Goal: Check status: Check status

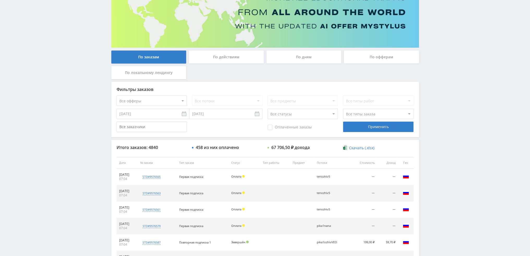
scroll to position [52, 0]
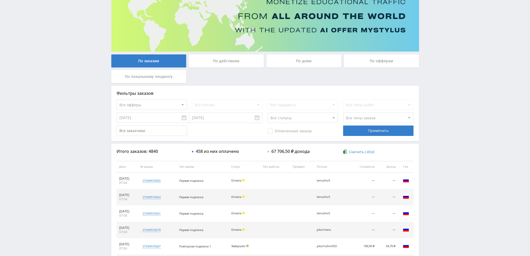
click at [280, 58] on div "По дням" at bounding box center [304, 61] width 75 height 13
click at [0, 0] on input "По дням" at bounding box center [0, 0] width 0 height 0
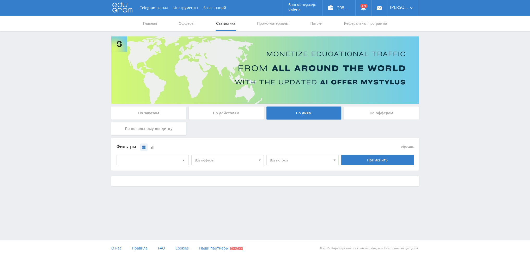
scroll to position [0, 0]
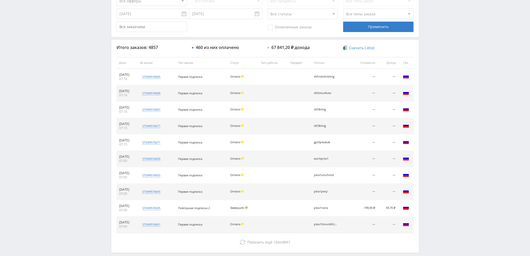
scroll to position [156, 0]
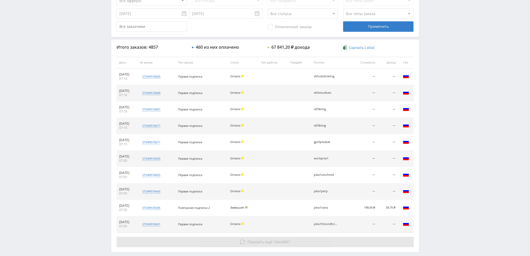
click at [324, 244] on button "Показать ещё 10 из 4847" at bounding box center [265, 242] width 297 height 10
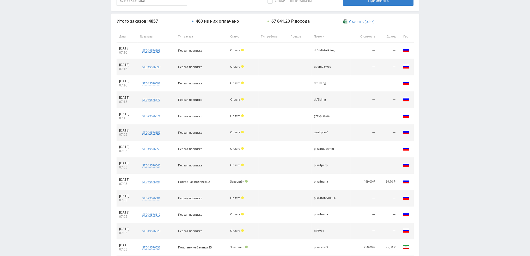
scroll to position [0, 0]
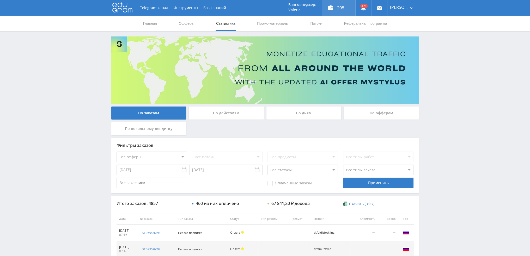
click at [343, 9] on div "208 332,00 ₽" at bounding box center [339, 8] width 33 height 16
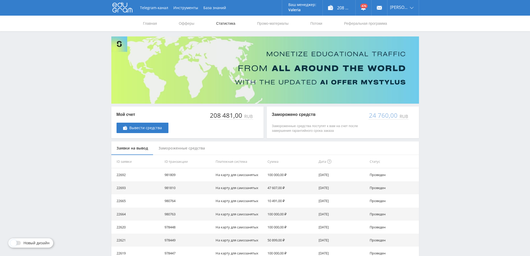
click at [224, 25] on link "Статистика" at bounding box center [226, 24] width 20 height 16
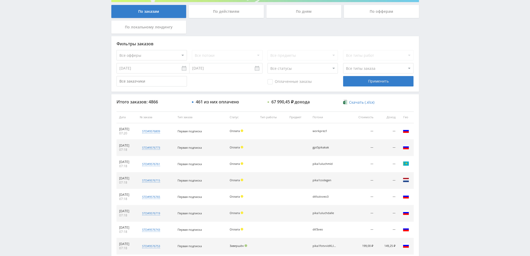
scroll to position [156, 0]
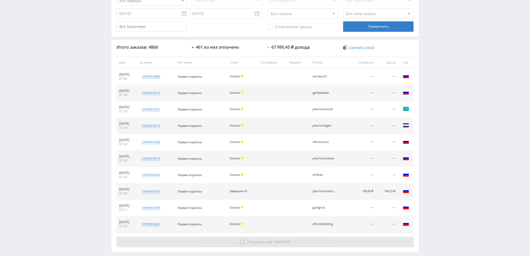
click at [294, 241] on button "Показать ещё 10 из 4856" at bounding box center [265, 242] width 297 height 10
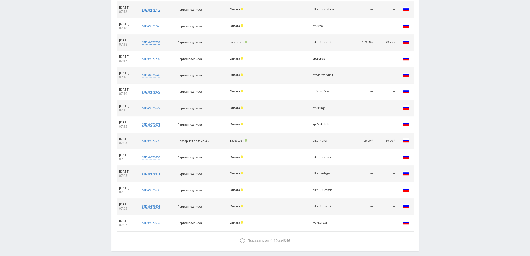
scroll to position [302, 0]
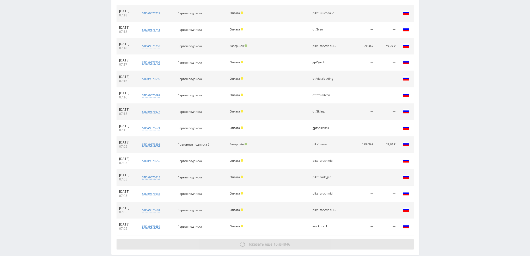
click at [285, 242] on span "4846" at bounding box center [286, 244] width 8 height 5
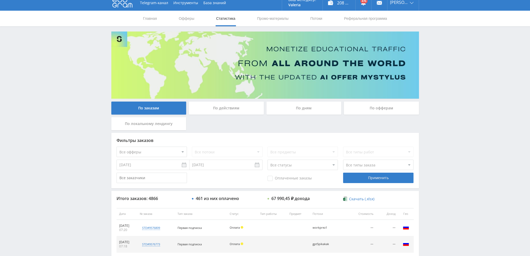
scroll to position [0, 0]
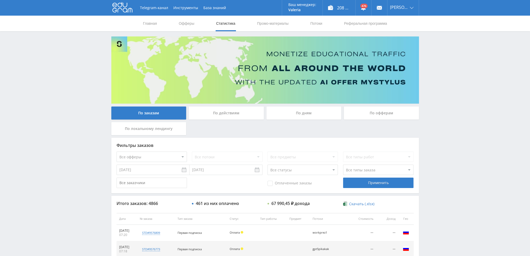
click at [301, 114] on div "По дням" at bounding box center [304, 113] width 75 height 13
click at [0, 0] on input "По дням" at bounding box center [0, 0] width 0 height 0
click at [312, 113] on div "По дням" at bounding box center [304, 113] width 75 height 13
click at [0, 0] on input "По дням" at bounding box center [0, 0] width 0 height 0
click at [315, 113] on div "По дням" at bounding box center [304, 113] width 75 height 13
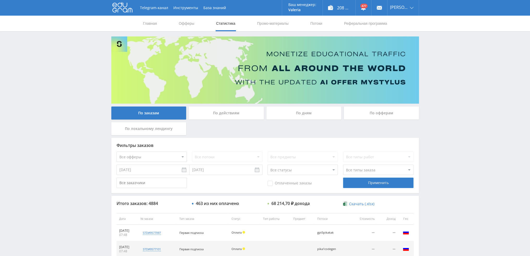
click at [0, 0] on input "По дням" at bounding box center [0, 0] width 0 height 0
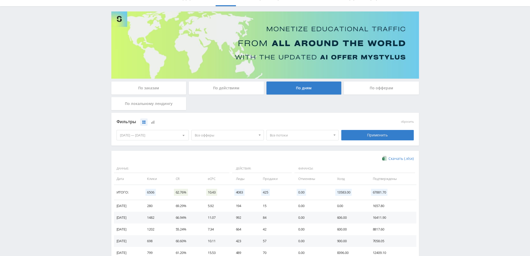
scroll to position [52, 0]
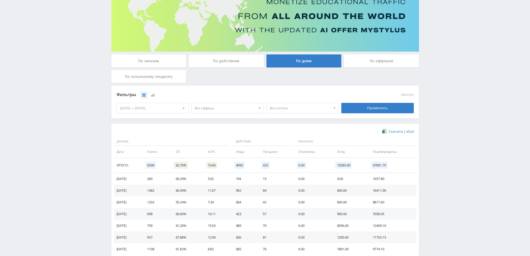
click at [203, 106] on span "Все офферы" at bounding box center [225, 108] width 61 height 10
click at [215, 162] on button "Study AI (RevShare)" at bounding box center [228, 162] width 72 height 7
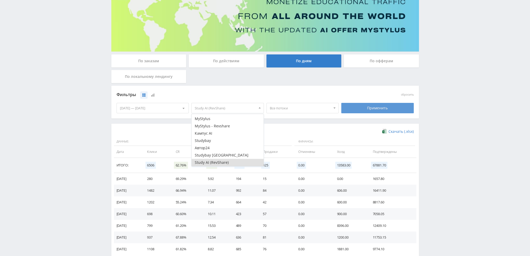
click at [378, 108] on div "Применить" at bounding box center [377, 108] width 73 height 10
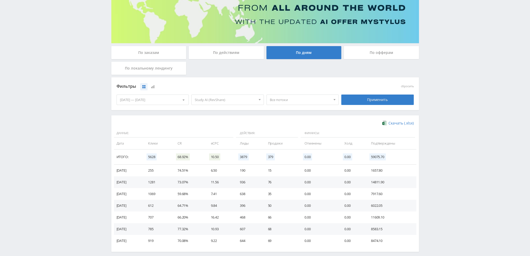
scroll to position [78, 0]
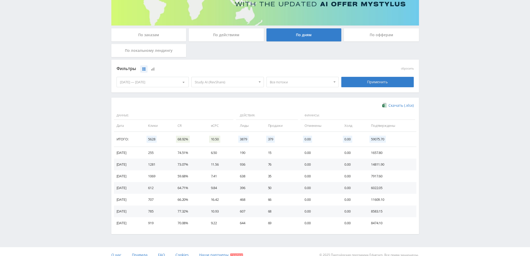
click at [293, 83] on span "Все потоки" at bounding box center [300, 82] width 61 height 10
click at [293, 113] on button "pika1ozhivVEO" at bounding box center [303, 112] width 72 height 7
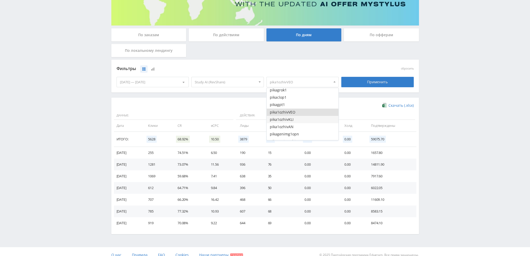
click at [291, 120] on button "pika1ozhivKLI" at bounding box center [303, 119] width 72 height 7
click at [291, 127] on button "pika1ozhivAN" at bounding box center [303, 126] width 72 height 7
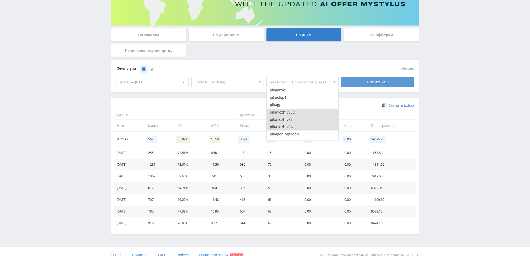
click at [380, 83] on div "Применить" at bounding box center [377, 82] width 73 height 10
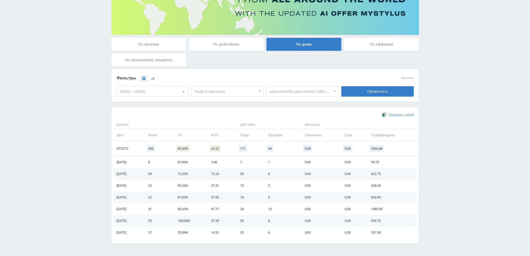
scroll to position [84, 0]
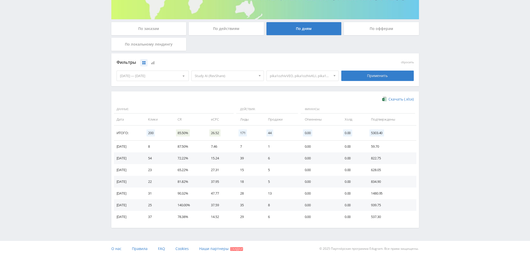
click at [145, 75] on div "[DATE] — [DATE]" at bounding box center [153, 76] width 72 height 10
click at [153, 86] on span "Период" at bounding box center [148, 87] width 12 height 10
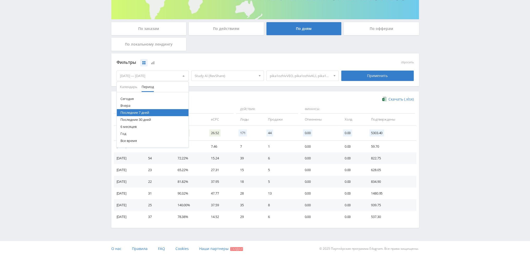
click at [148, 120] on button "Последние 30 дней" at bounding box center [153, 119] width 72 height 7
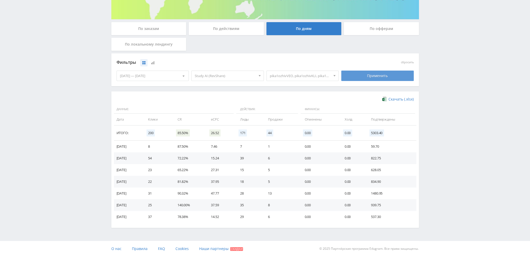
click at [363, 75] on div "Применить" at bounding box center [377, 76] width 73 height 10
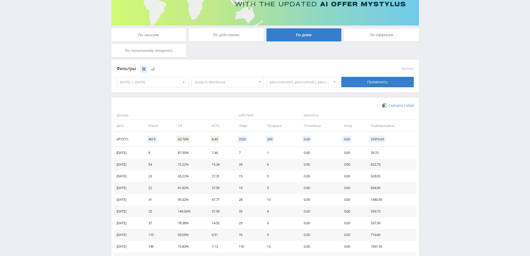
scroll to position [45, 0]
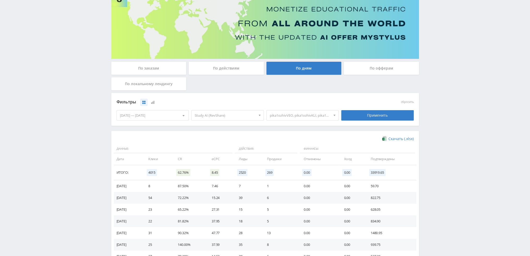
click at [315, 117] on span "pika1ozhivVEO, pika1ozhivKLI, pika1ozhivAN" at bounding box center [300, 116] width 61 height 10
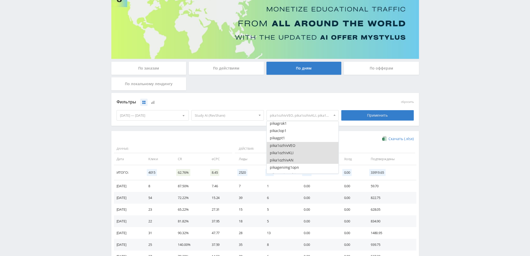
click at [285, 147] on button "pika1ozhivVEO" at bounding box center [303, 145] width 72 height 7
click at [289, 153] on button "pika1ozhivKLI" at bounding box center [303, 152] width 72 height 7
click at [290, 160] on button "pika1ozhivAN" at bounding box center [303, 160] width 72 height 7
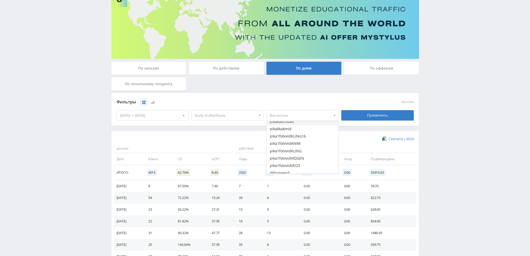
scroll to position [600, 0]
click at [297, 134] on button "pika1fotvvidKLING16" at bounding box center [303, 133] width 72 height 7
click at [296, 142] on button "pika1fotvvidANIM" at bounding box center [303, 140] width 72 height 7
click at [297, 148] on button "pika1fotvvidKLING" at bounding box center [303, 147] width 72 height 7
drag, startPoint x: 298, startPoint y: 154, endPoint x: 298, endPoint y: 161, distance: 6.5
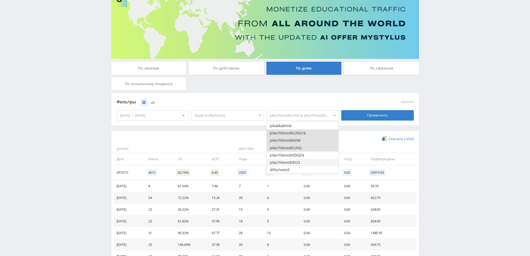
click at [298, 154] on button "pika1fotvvidVIDGEN" at bounding box center [303, 155] width 72 height 7
click at [298, 162] on button "pika1fotvvidVEO3" at bounding box center [303, 162] width 72 height 7
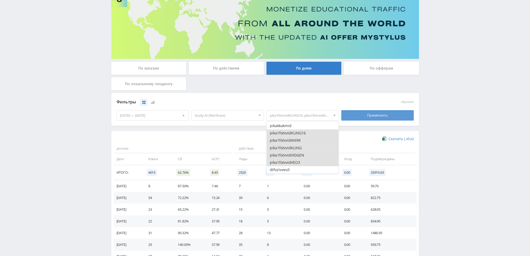
click at [367, 116] on div "Применить" at bounding box center [377, 115] width 73 height 10
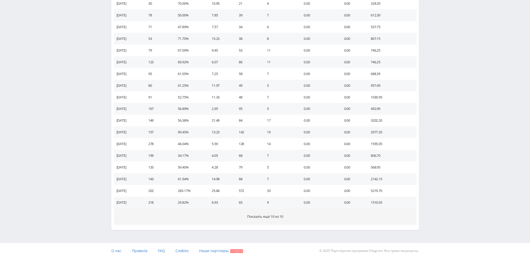
scroll to position [253, 0]
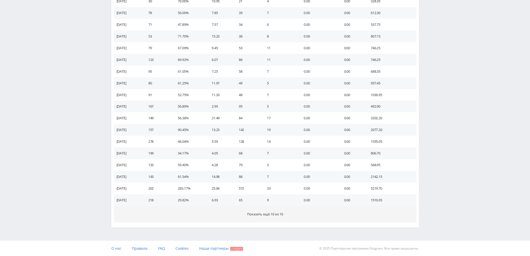
click at [279, 215] on span "Показать ещё 10 из 10" at bounding box center [265, 214] width 36 height 5
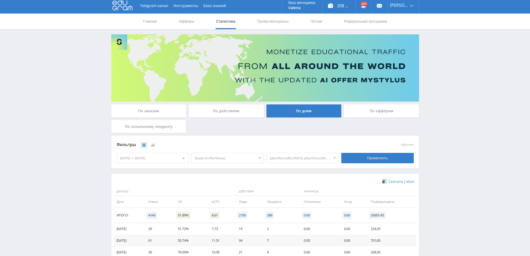
scroll to position [0, 0]
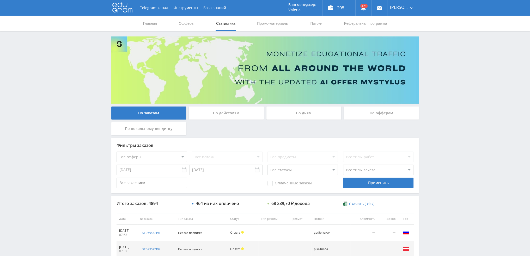
click at [288, 114] on div "По дням" at bounding box center [304, 113] width 75 height 13
click at [0, 0] on input "По дням" at bounding box center [0, 0] width 0 height 0
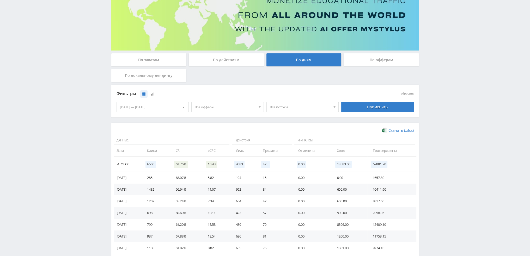
scroll to position [78, 0]
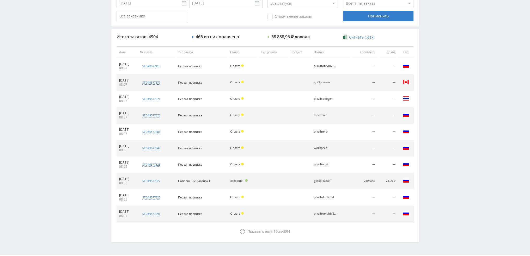
scroll to position [180, 0]
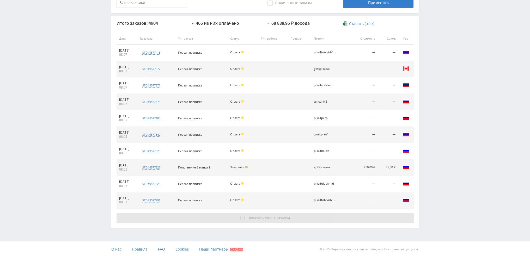
click at [288, 214] on button "Показать ещё 10 из 4894" at bounding box center [265, 218] width 297 height 10
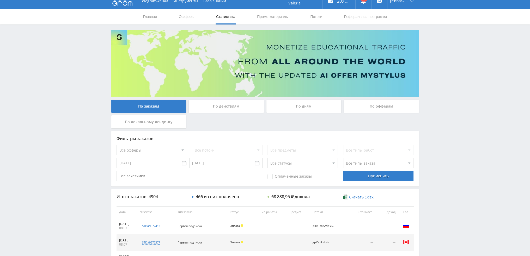
scroll to position [5, 0]
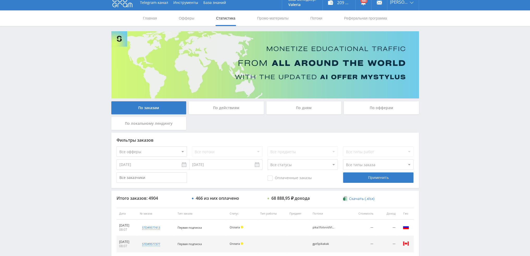
click at [304, 109] on div "По дням" at bounding box center [304, 107] width 75 height 13
click at [0, 0] on input "По дням" at bounding box center [0, 0] width 0 height 0
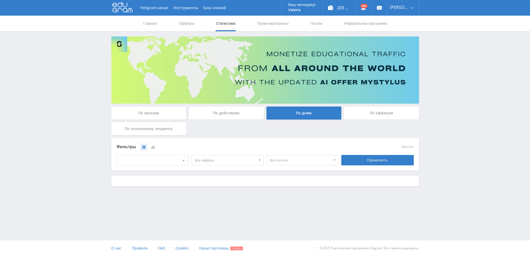
scroll to position [0, 0]
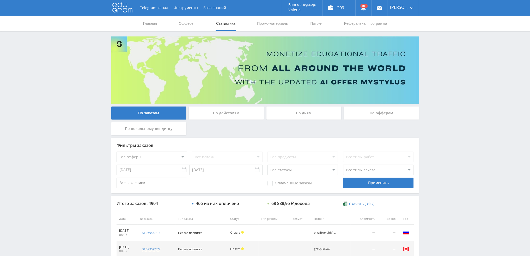
click at [304, 112] on div "По дням" at bounding box center [304, 113] width 75 height 13
click at [0, 0] on input "По дням" at bounding box center [0, 0] width 0 height 0
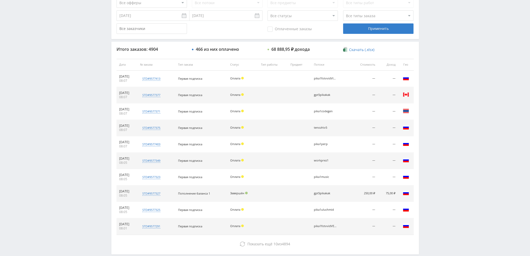
scroll to position [24, 0]
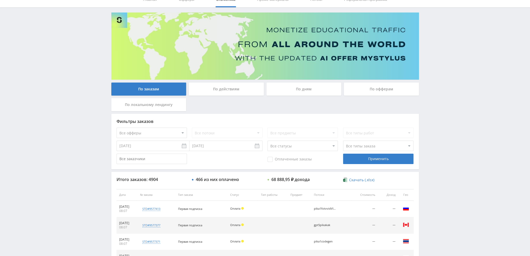
click at [296, 90] on div "По дням" at bounding box center [304, 89] width 75 height 13
click at [0, 0] on input "По дням" at bounding box center [0, 0] width 0 height 0
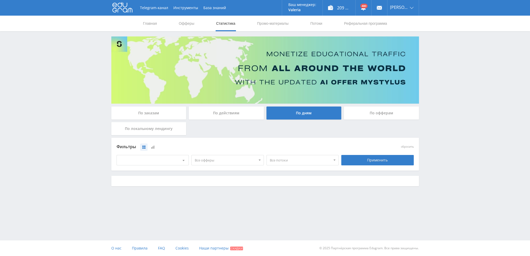
scroll to position [0, 0]
